Goal: Transaction & Acquisition: Purchase product/service

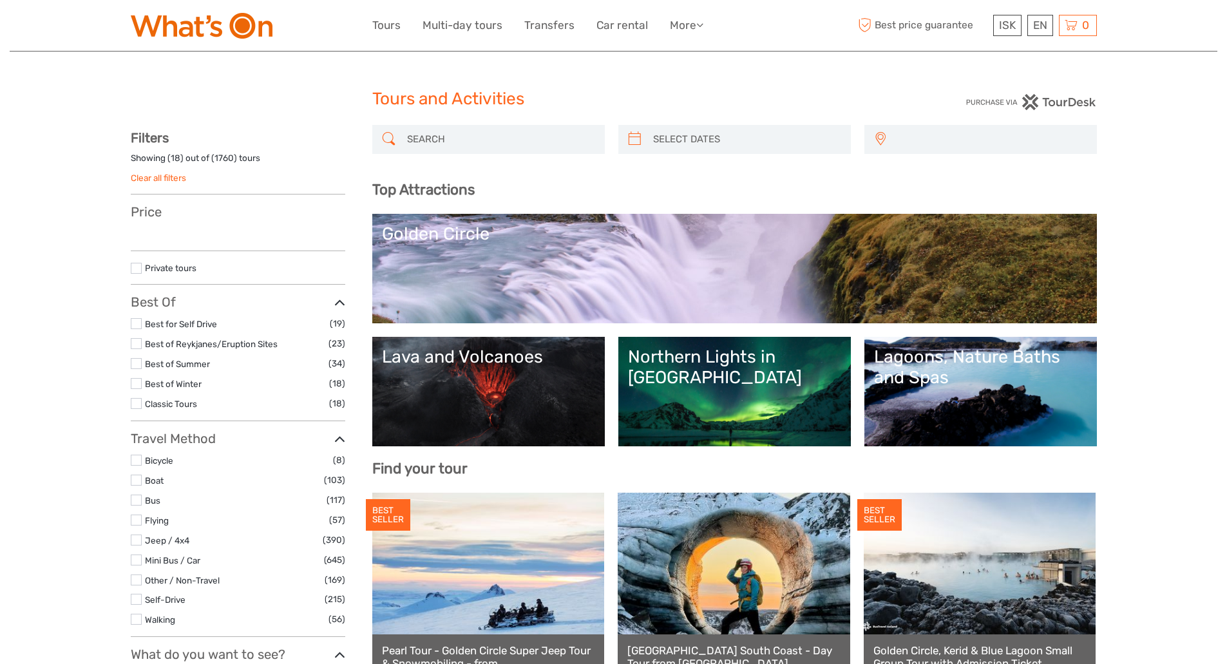
select select
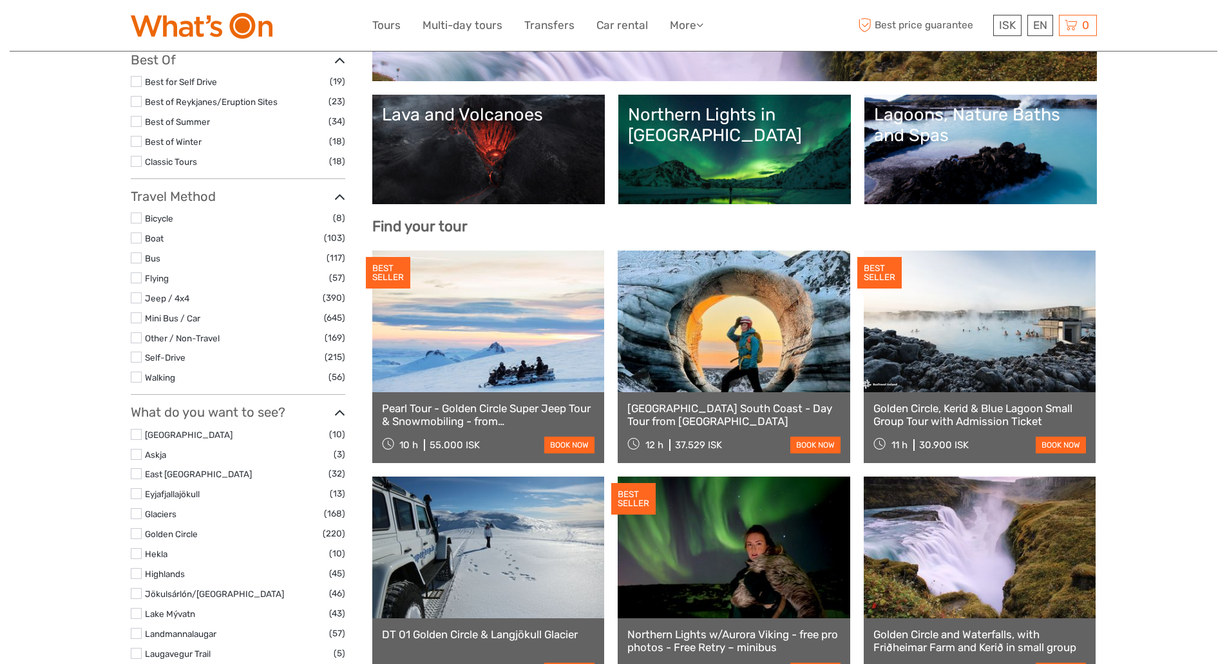
select select
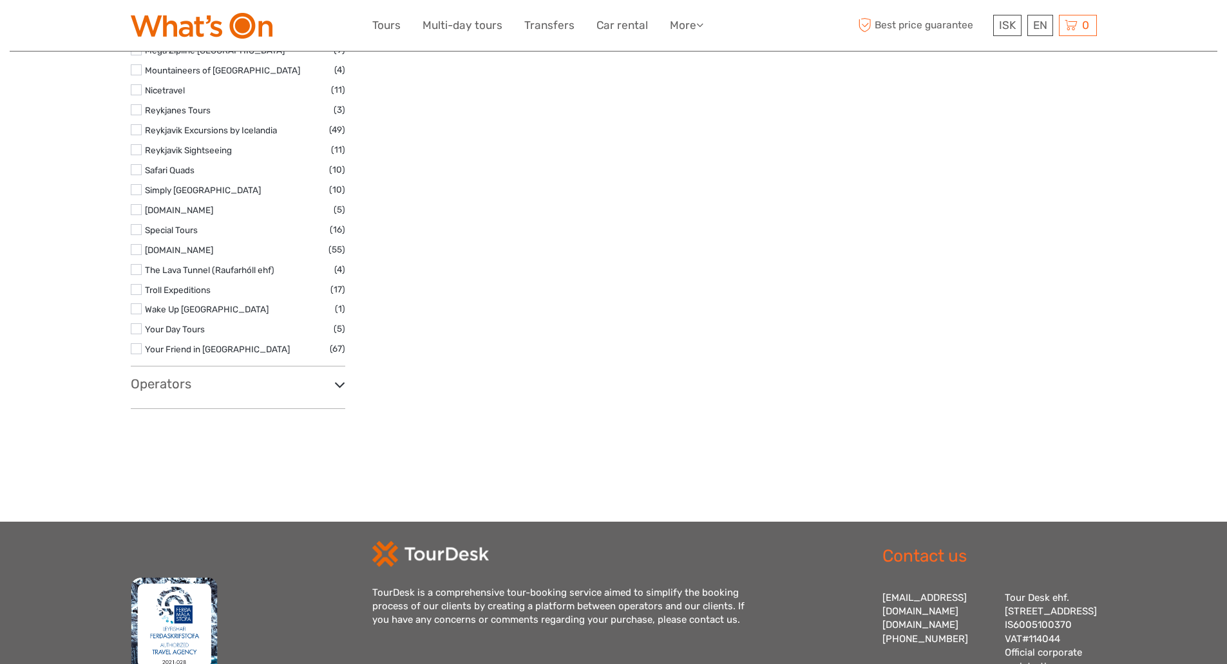
drag, startPoint x: 1232, startPoint y: 70, endPoint x: 1035, endPoint y: 477, distance: 451.7
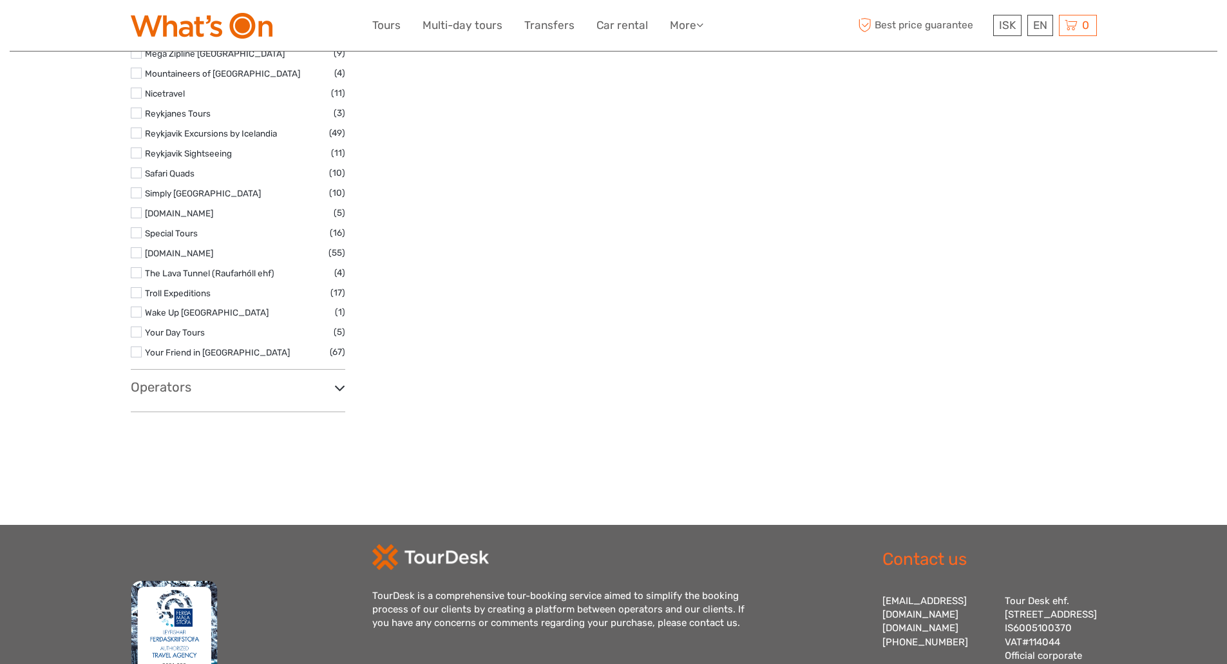
click at [174, 385] on h3 "Operators" at bounding box center [238, 386] width 214 height 15
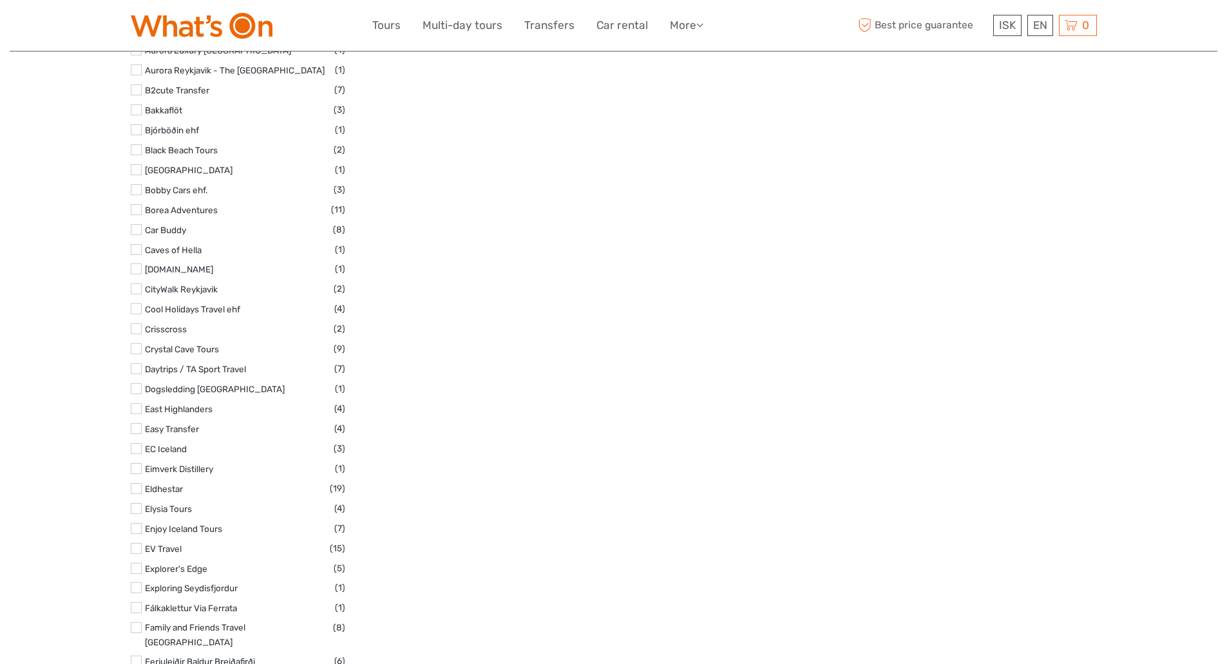
scroll to position [2825, 0]
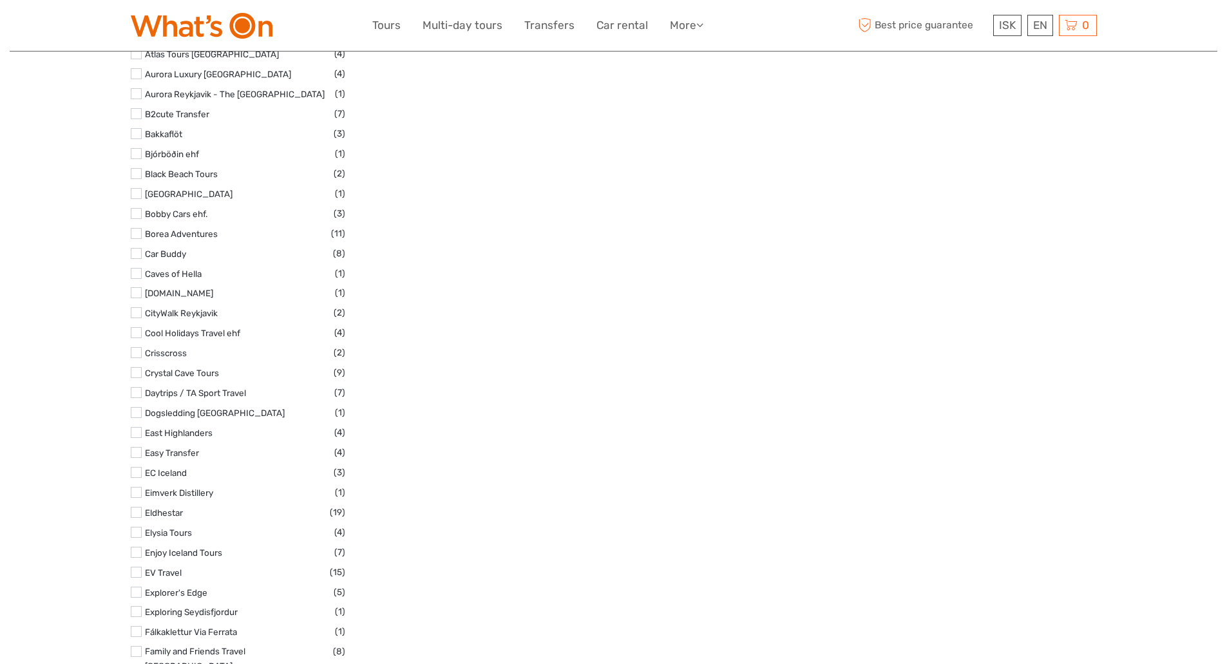
click at [137, 329] on label at bounding box center [136, 332] width 11 height 11
click at [0, 0] on input "checkbox" at bounding box center [0, 0] width 0 height 0
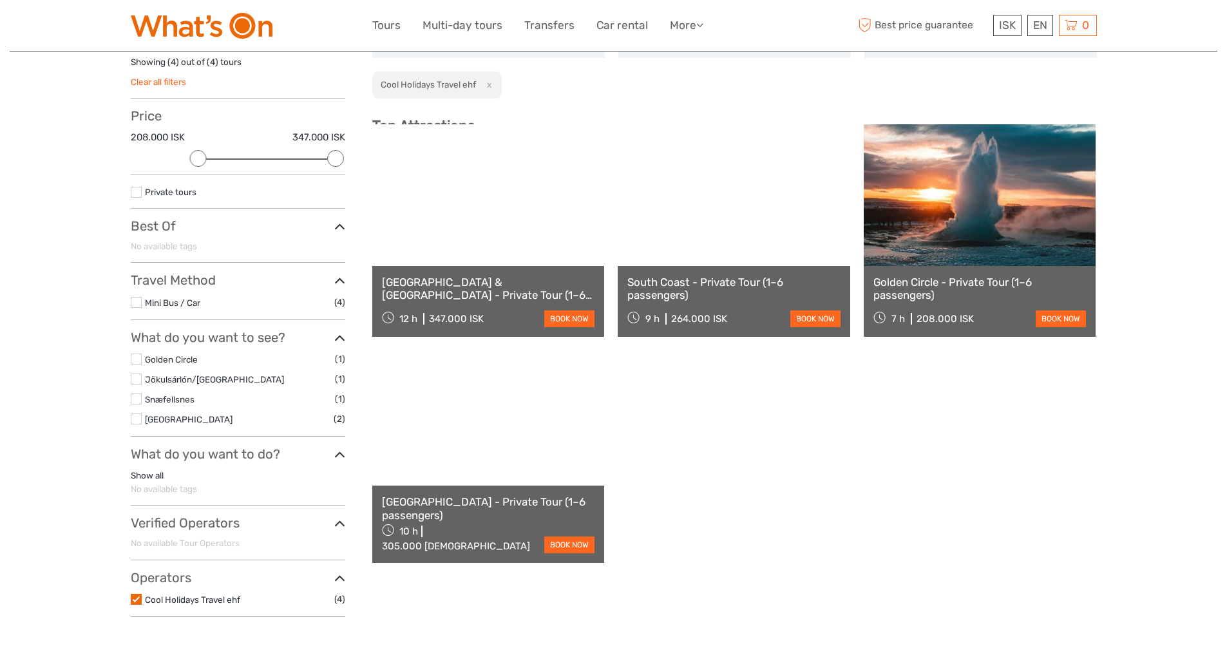
scroll to position [73, 0]
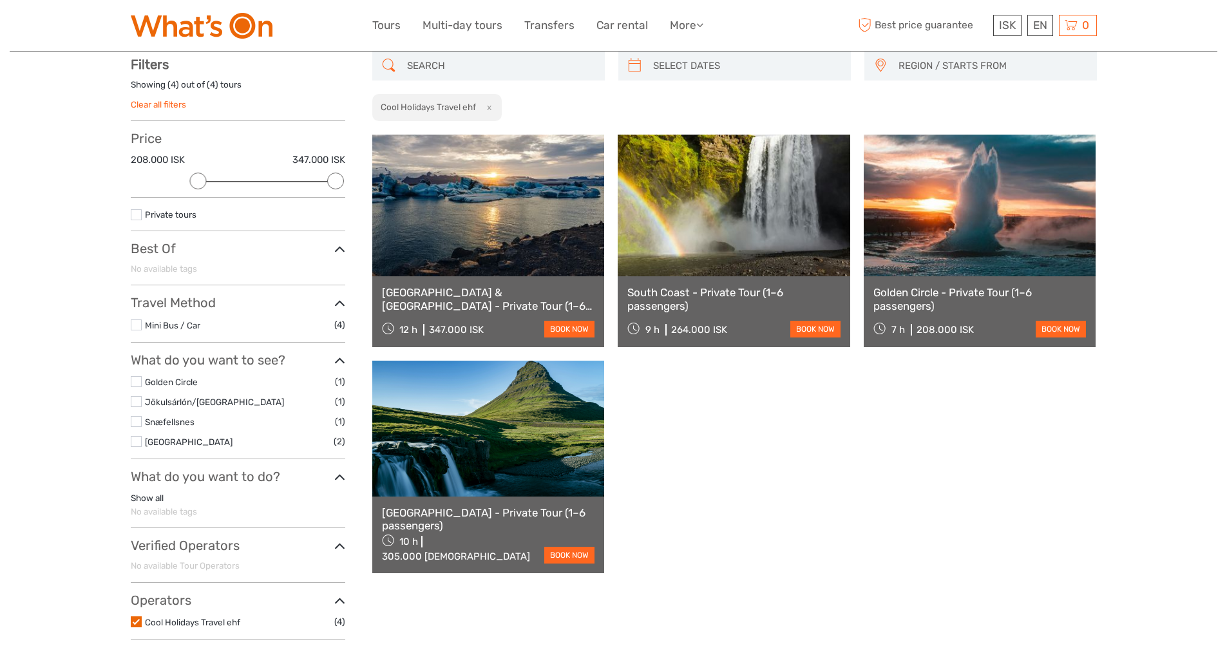
click at [137, 625] on label at bounding box center [136, 621] width 11 height 11
click at [0, 0] on input "checkbox" at bounding box center [0, 0] width 0 height 0
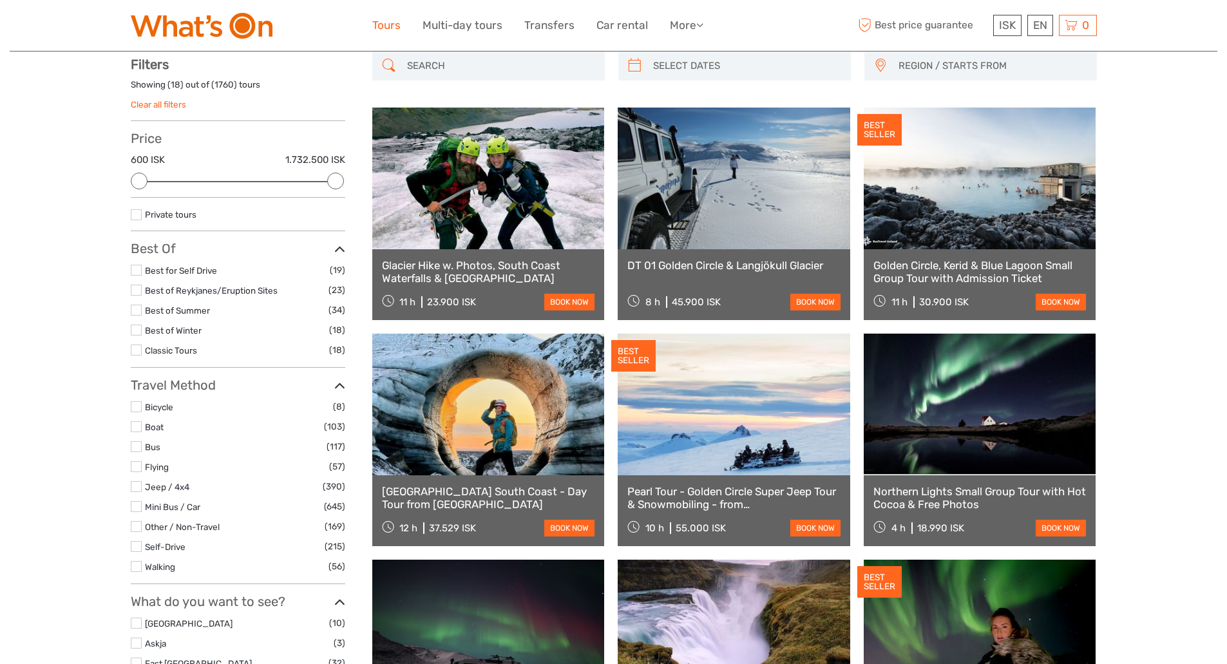
click at [383, 28] on link "Tours" at bounding box center [386, 25] width 28 height 19
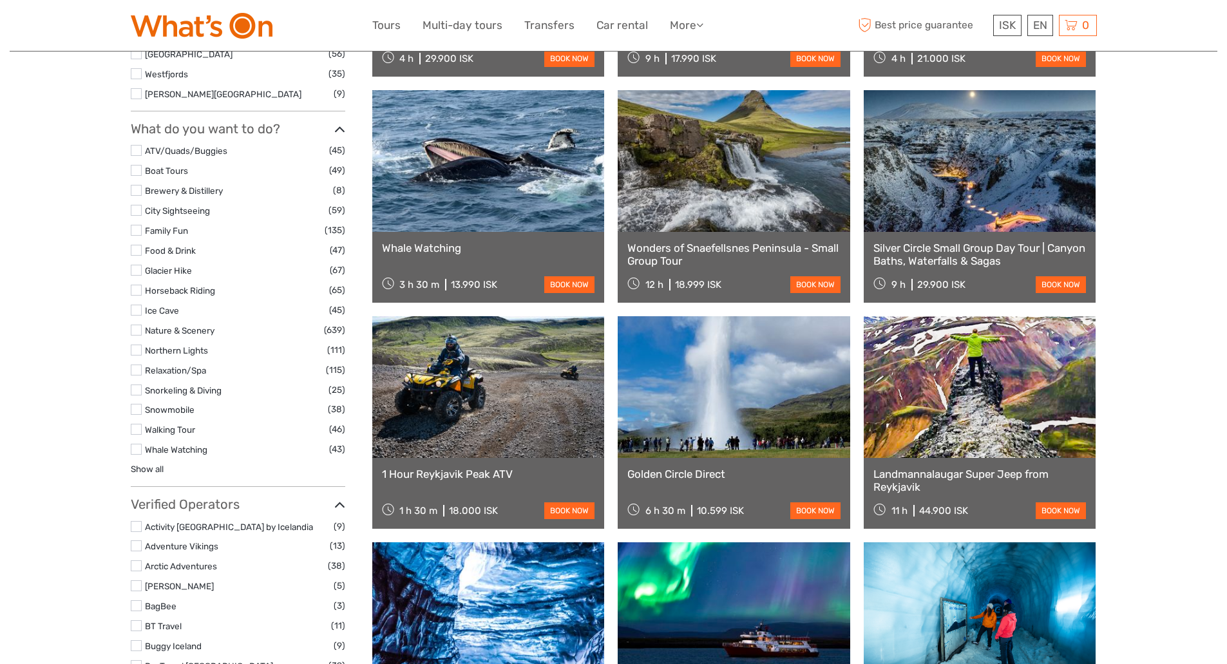
select select
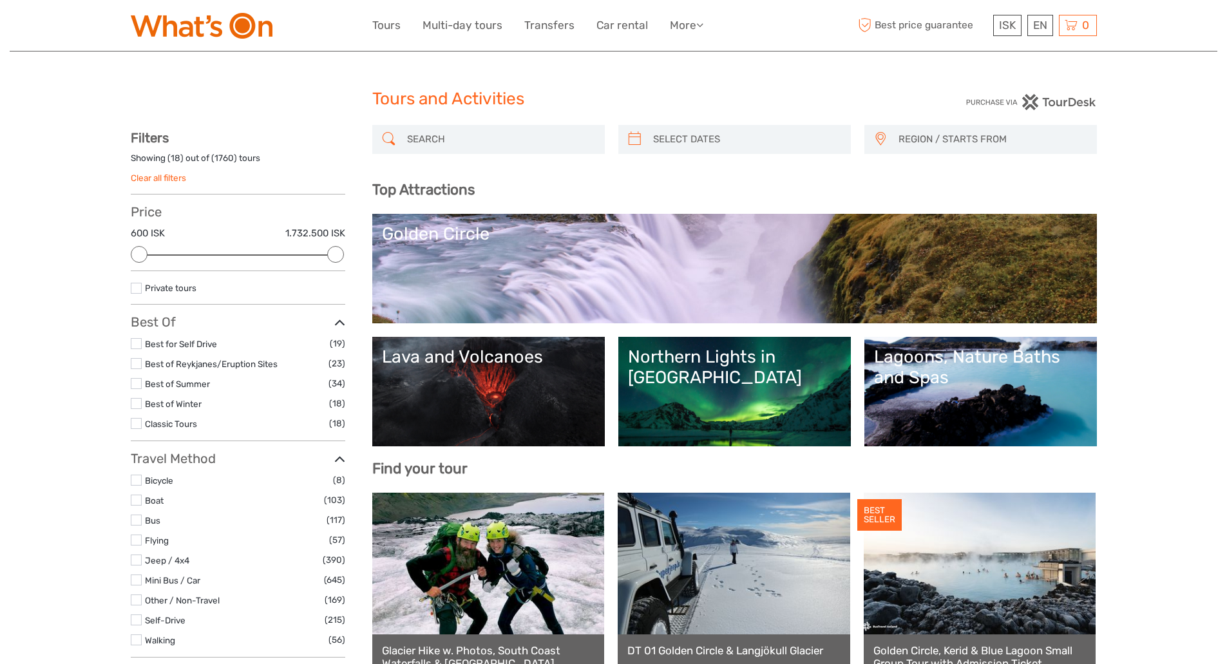
click at [434, 134] on input "search" at bounding box center [500, 139] width 196 height 23
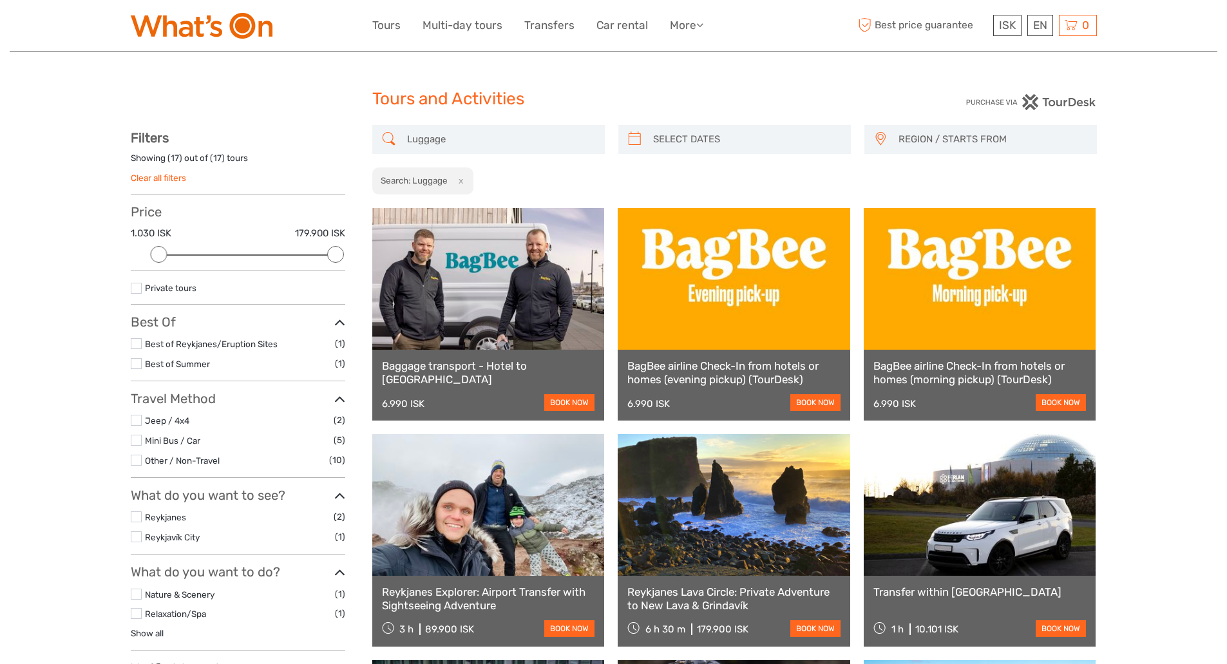
type input "Luggage"
